Goal: Task Accomplishment & Management: Use online tool/utility

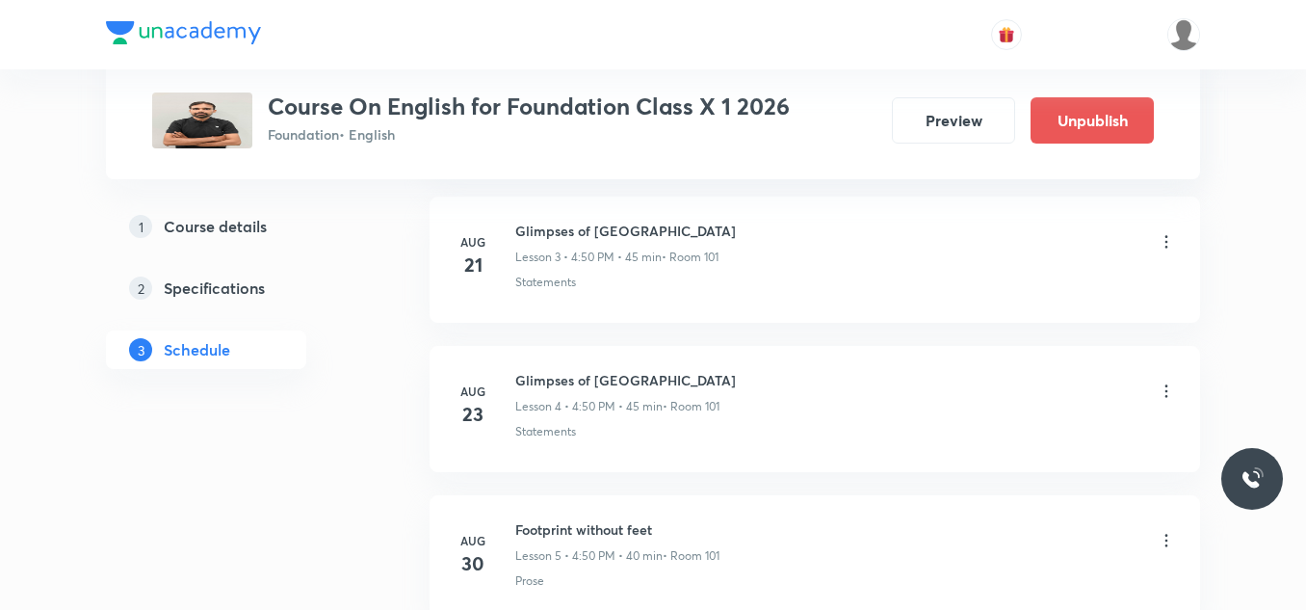
scroll to position [1680, 0]
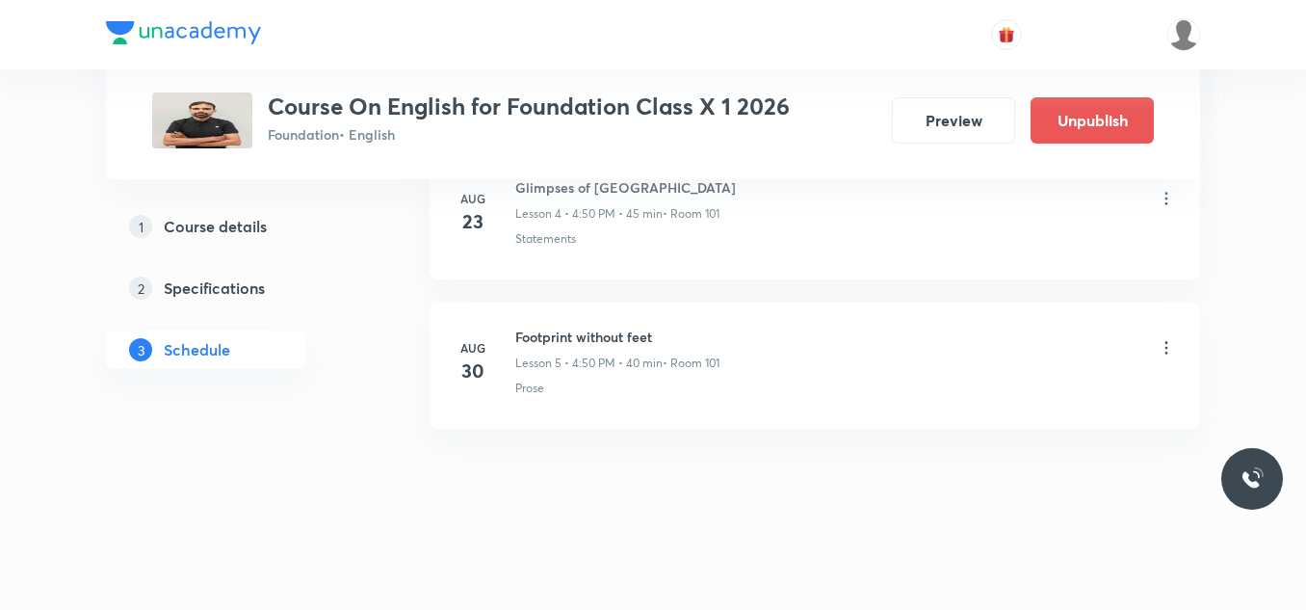
click at [221, 287] on h5 "Specifications" at bounding box center [214, 287] width 101 height 23
